Goal: Information Seeking & Learning: Learn about a topic

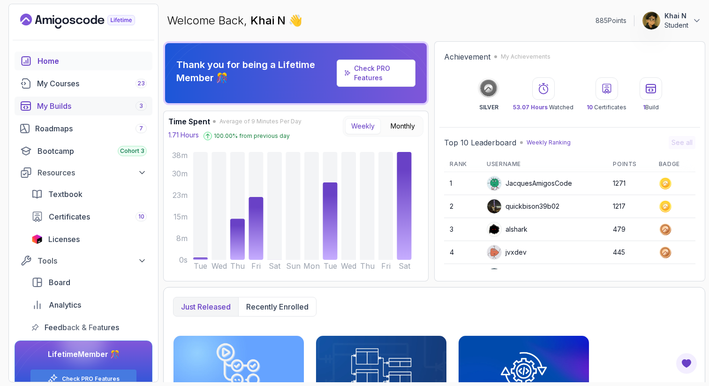
click at [83, 104] on div "My Builds 3" at bounding box center [92, 105] width 110 height 11
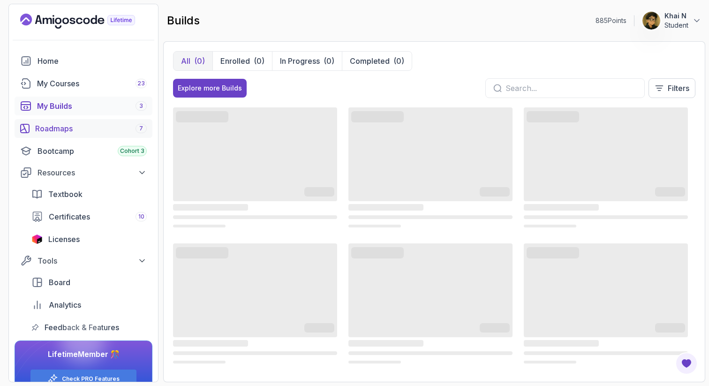
click at [104, 131] on div "Roadmaps 7" at bounding box center [91, 128] width 112 height 11
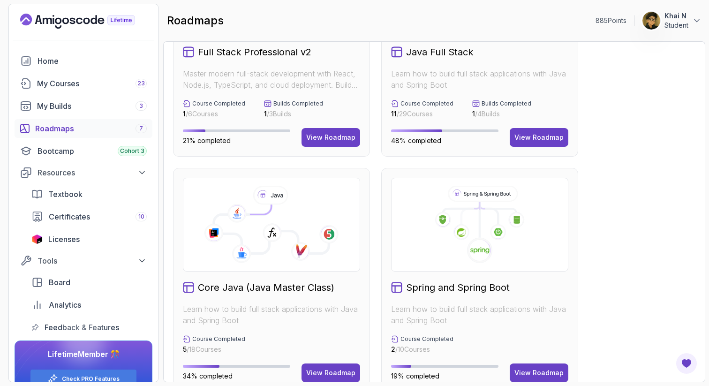
scroll to position [121, 0]
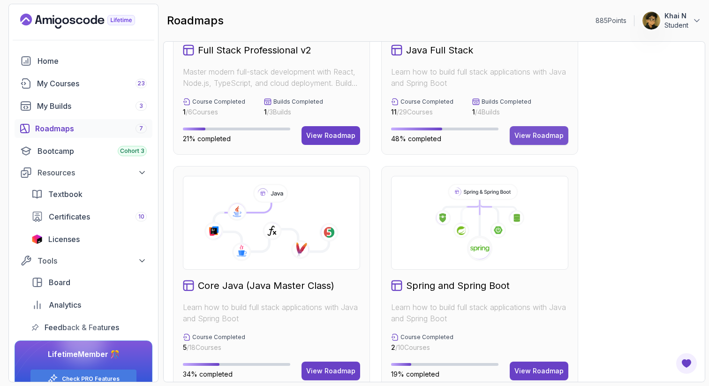
click at [542, 136] on div "View Roadmap" at bounding box center [538, 135] width 49 height 9
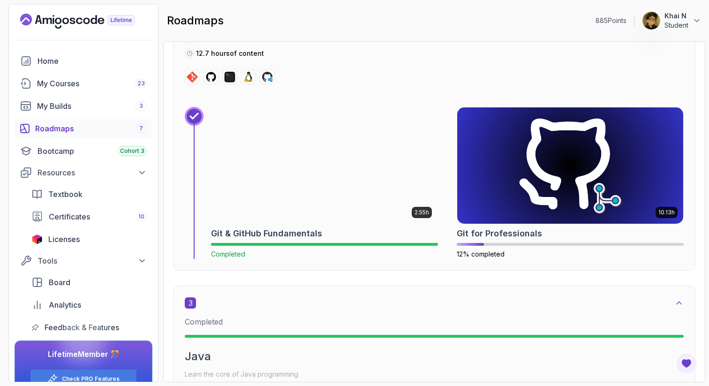
scroll to position [927, 0]
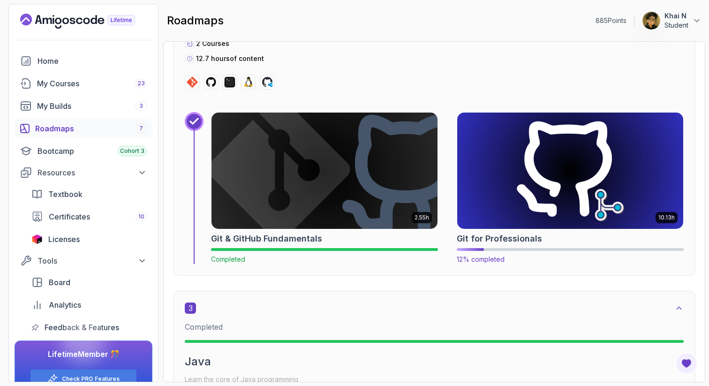
click at [522, 186] on img at bounding box center [570, 171] width 237 height 122
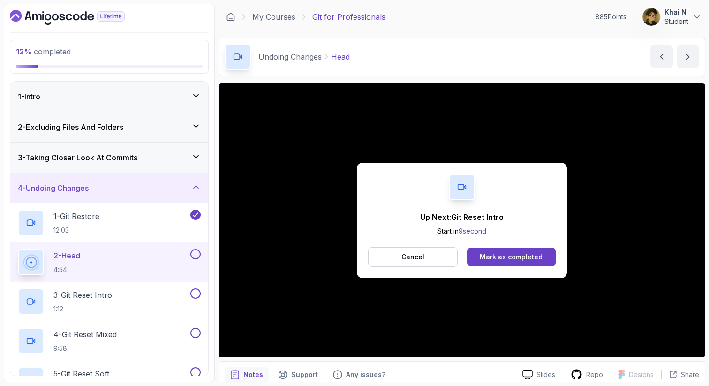
scroll to position [40, 0]
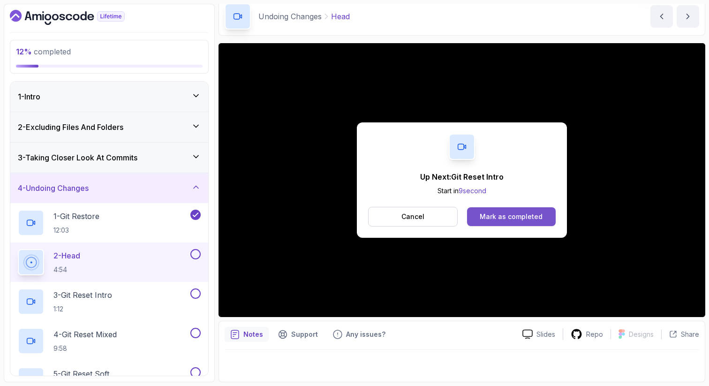
click at [492, 225] on button "Mark as completed" at bounding box center [511, 216] width 89 height 19
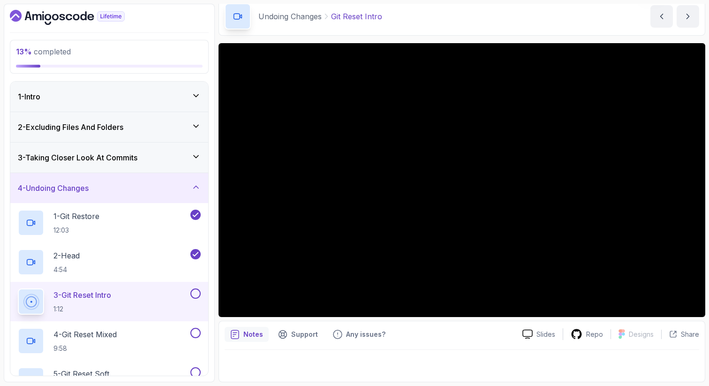
scroll to position [51, 0]
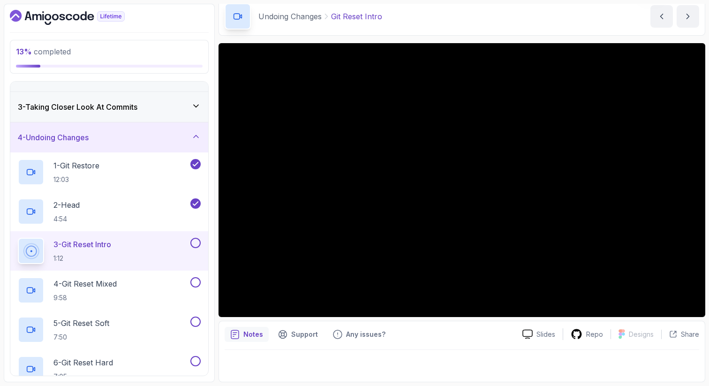
click at [352, 159] on div at bounding box center [461, 180] width 487 height 274
click at [400, 214] on div at bounding box center [461, 180] width 487 height 274
click at [451, 165] on div at bounding box center [461, 180] width 487 height 274
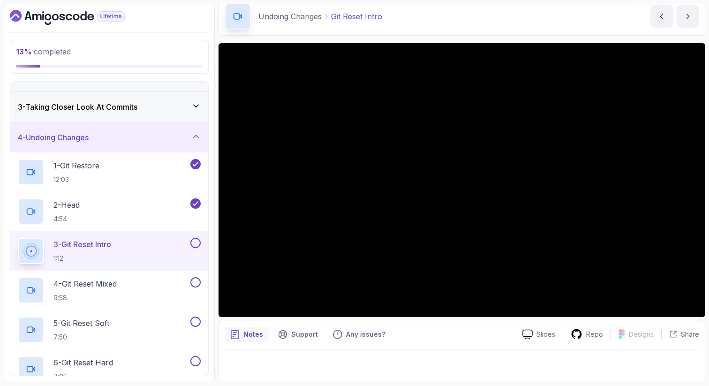
click at [451, 165] on div at bounding box center [461, 180] width 487 height 274
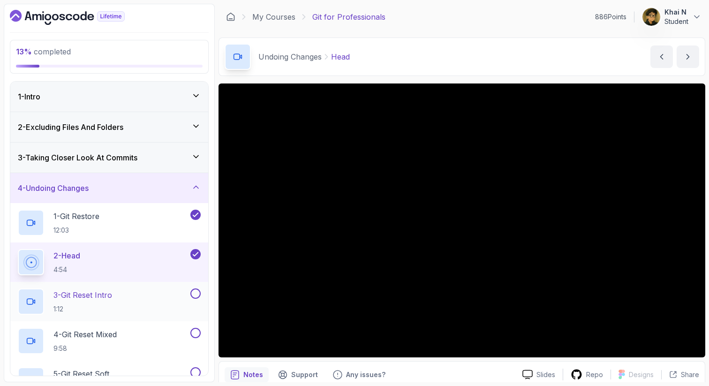
click at [132, 307] on div "3 - Git Reset Intro 1:12" at bounding box center [103, 301] width 171 height 26
